Goal: Information Seeking & Learning: Learn about a topic

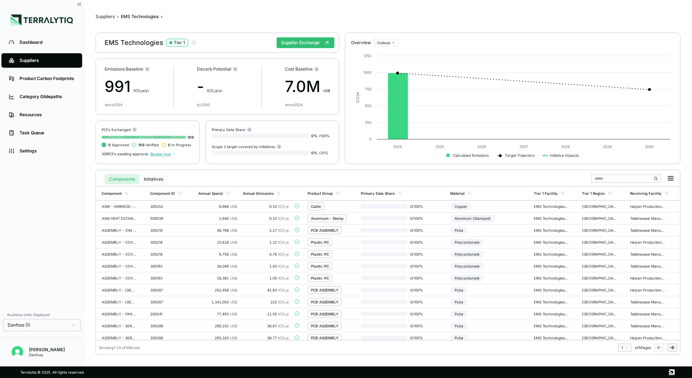
click at [150, 177] on button "Initiatives" at bounding box center [153, 179] width 28 height 10
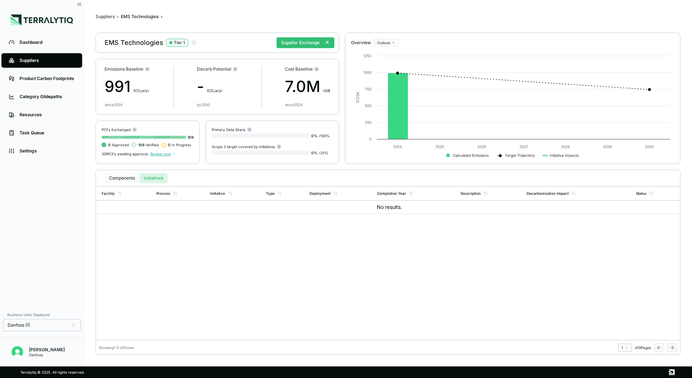
click at [122, 174] on button "Components" at bounding box center [122, 178] width 35 height 10
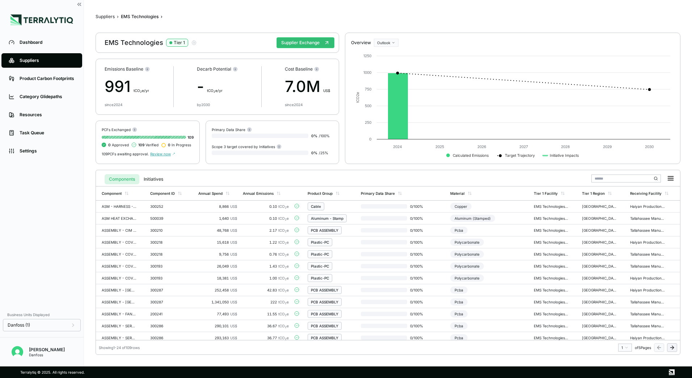
click at [122, 179] on button "Components" at bounding box center [122, 179] width 35 height 10
click at [225, 197] on div "Annual Spend" at bounding box center [218, 194] width 44 height 14
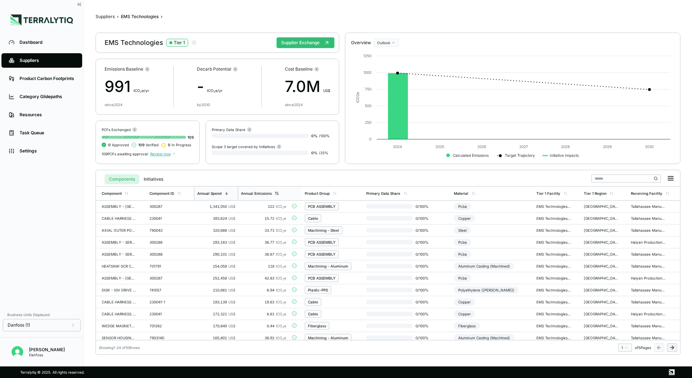
click at [270, 193] on div "Annual Emissions" at bounding box center [256, 193] width 31 height 4
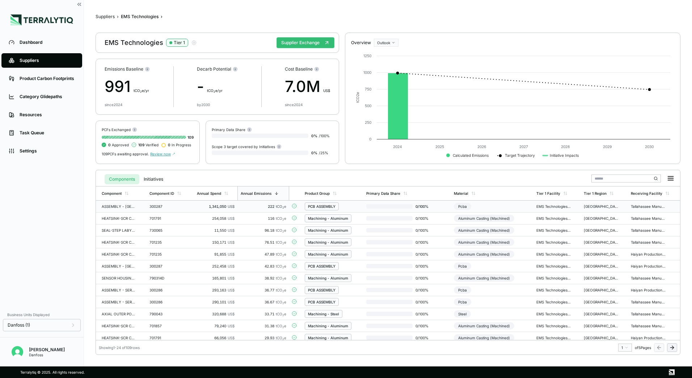
click at [323, 206] on div "PCB ASSEMBLY" at bounding box center [322, 206] width 28 height 4
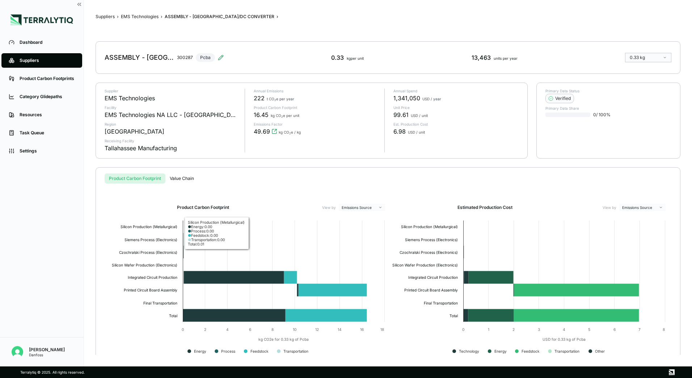
click at [187, 182] on button "Value Chain" at bounding box center [182, 178] width 33 height 10
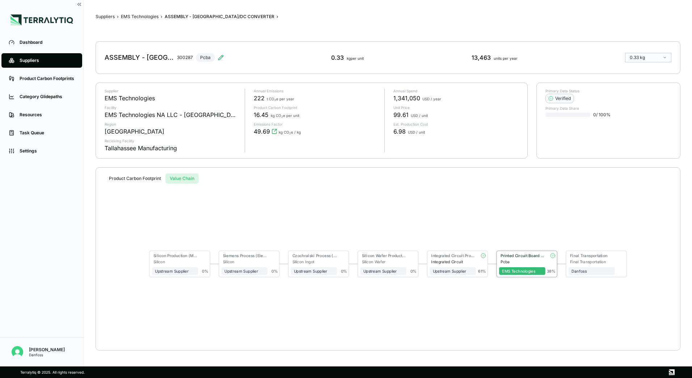
click at [513, 265] on div "EMS Technologies" at bounding box center [522, 269] width 46 height 11
click at [514, 258] on div "Printed Circuit Board Assembly" at bounding box center [523, 256] width 45 height 5
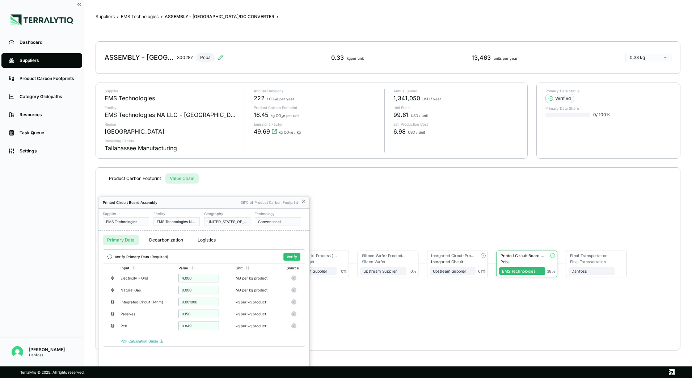
click at [155, 17] on div at bounding box center [346, 189] width 692 height 378
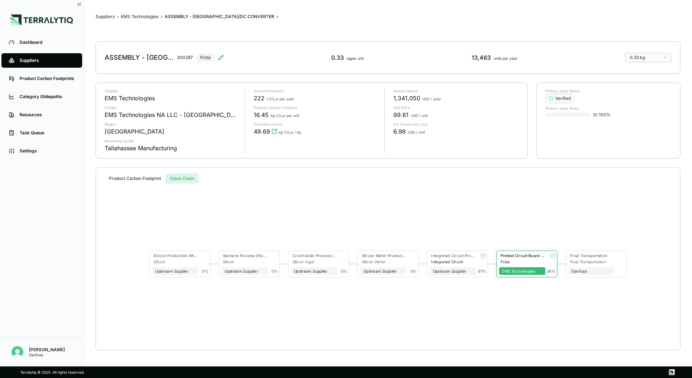
click at [155, 17] on button "EMS Technologies" at bounding box center [140, 17] width 38 height 6
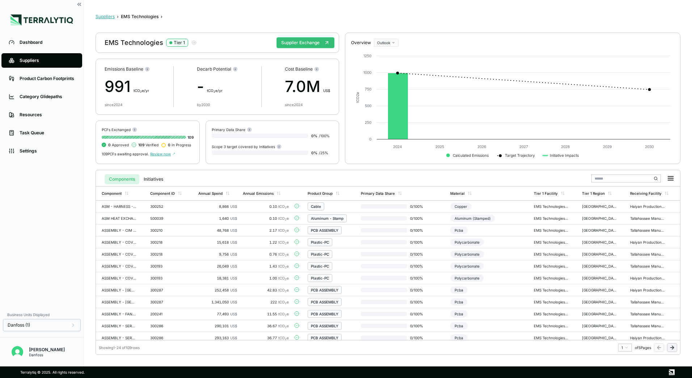
click at [105, 14] on button "Suppliers" at bounding box center [105, 17] width 19 height 6
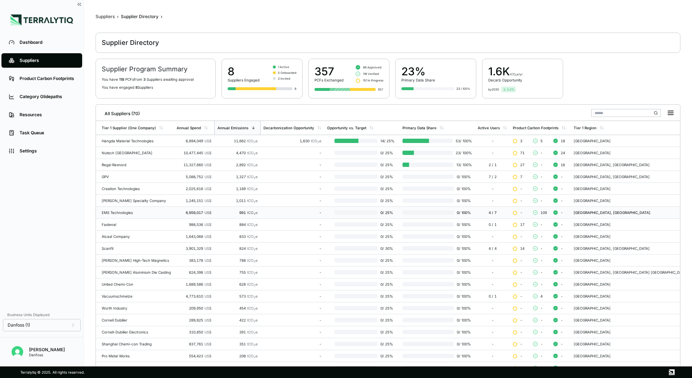
click at [148, 212] on div "EMS Technologies" at bounding box center [136, 212] width 69 height 4
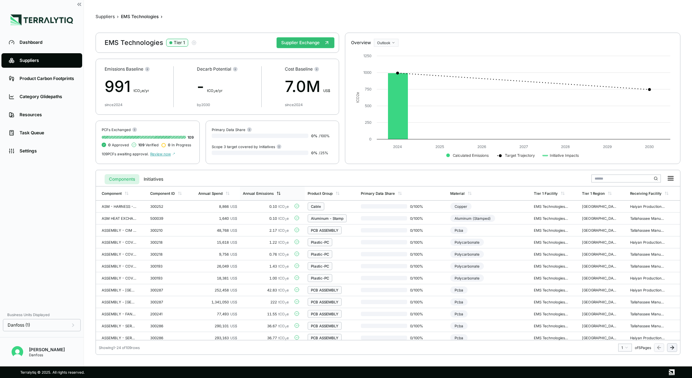
click at [264, 192] on div "Annual Emissions" at bounding box center [258, 193] width 31 height 4
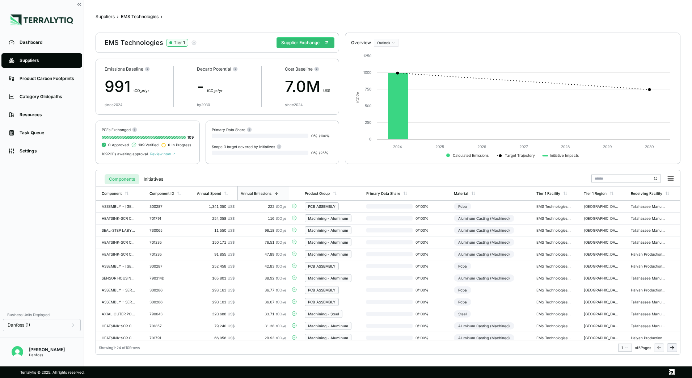
click at [163, 155] on span "Review now" at bounding box center [162, 154] width 25 height 4
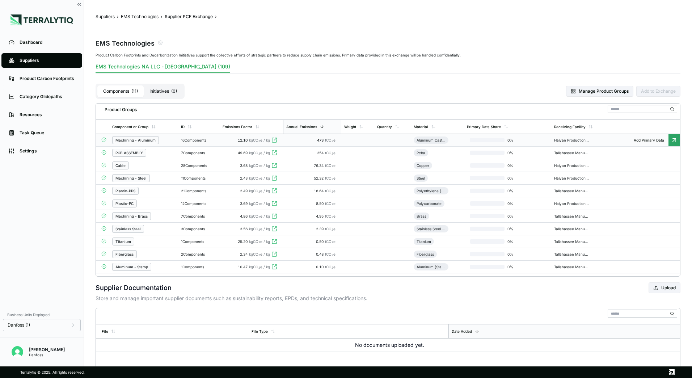
click at [145, 139] on div "Machining - Aluminum" at bounding box center [136, 140] width 40 height 4
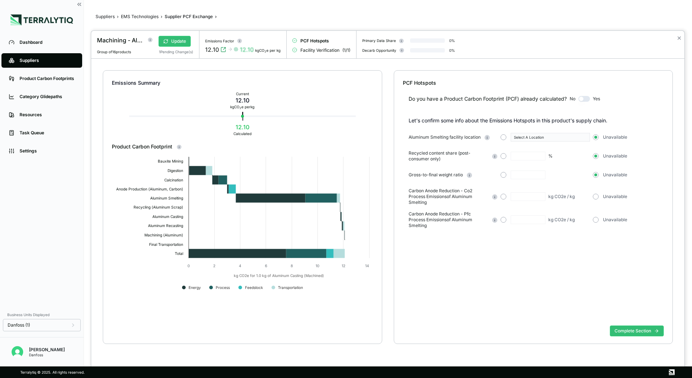
click at [148, 18] on div at bounding box center [346, 189] width 692 height 378
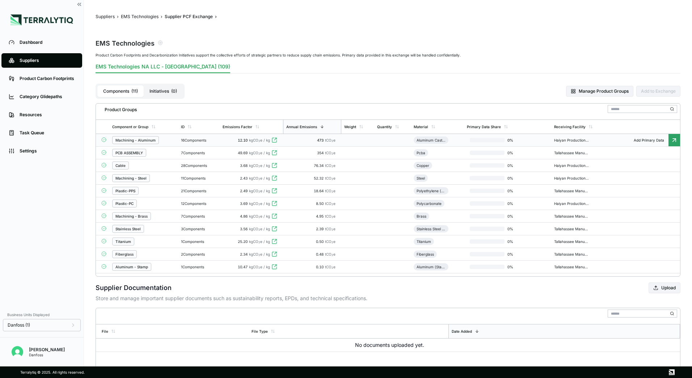
click at [147, 15] on button "EMS Technologies" at bounding box center [140, 17] width 38 height 6
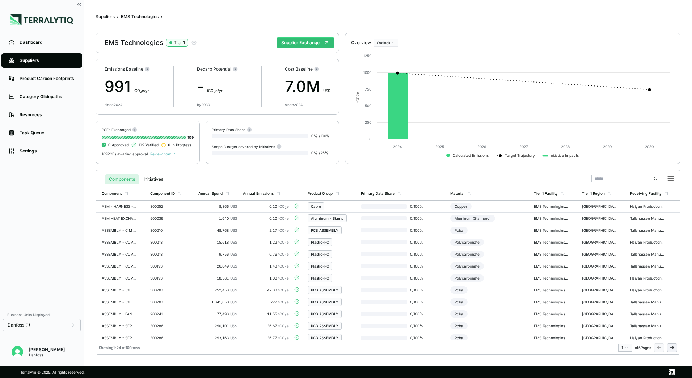
click at [167, 155] on span "Review now" at bounding box center [162, 154] width 25 height 4
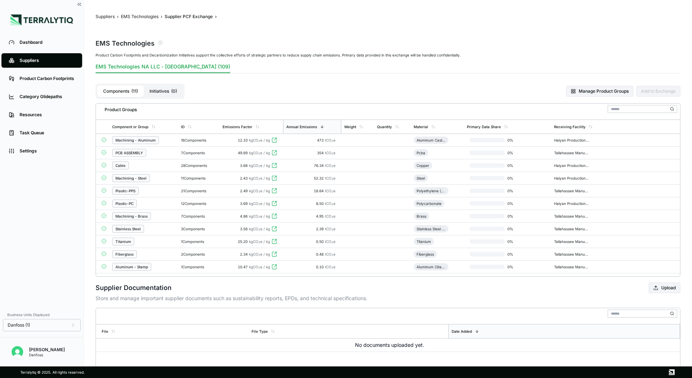
click at [161, 89] on button "Initiatives ( 0 )" at bounding box center [163, 91] width 39 height 12
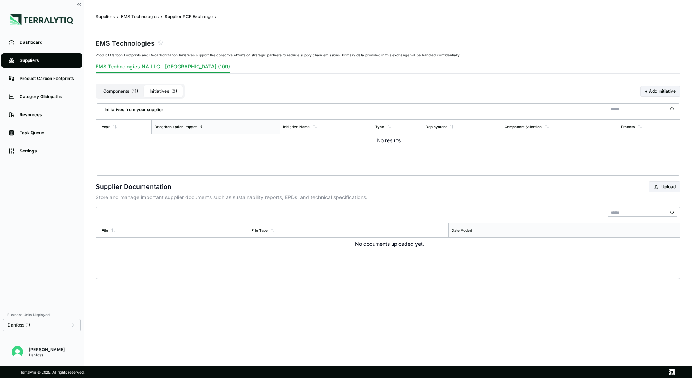
drag, startPoint x: 126, startPoint y: 83, endPoint x: 123, endPoint y: 91, distance: 8.6
click at [125, 84] on div "Components ( 11 ) Initiatives ( 0 ) + Add Initiative" at bounding box center [388, 91] width 585 height 24
click at [122, 91] on button "Components ( 11 )" at bounding box center [120, 91] width 46 height 12
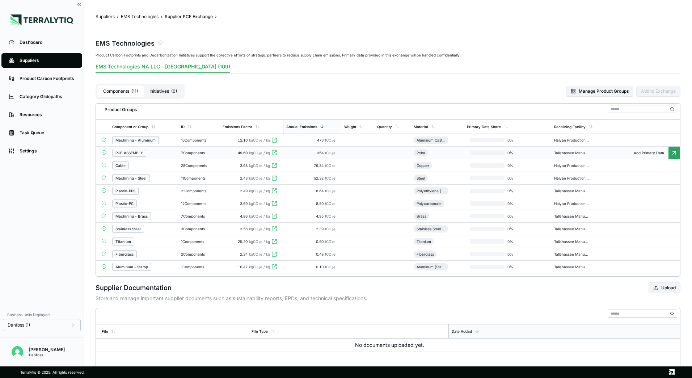
click at [159, 152] on div "PCB ASSEMBLY" at bounding box center [143, 153] width 63 height 8
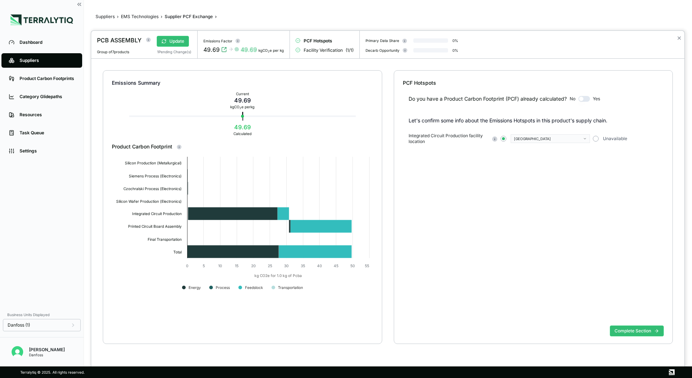
click at [182, 16] on div at bounding box center [346, 189] width 692 height 378
